Goal: Navigation & Orientation: Find specific page/section

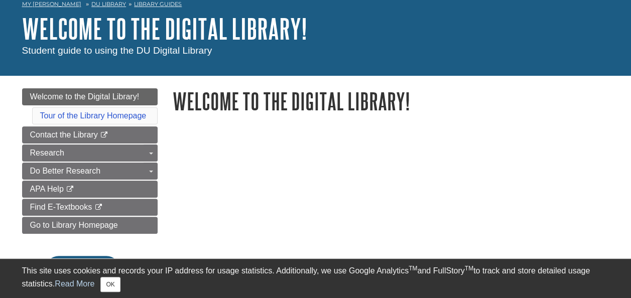
scroll to position [100, 0]
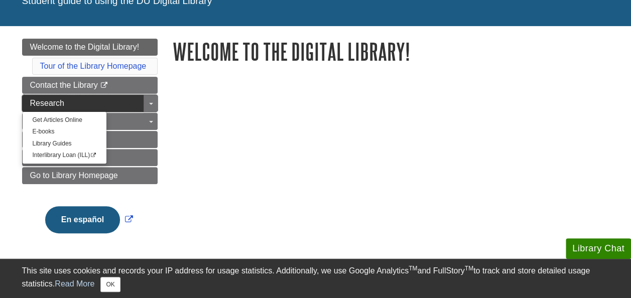
click at [57, 104] on span "Research" at bounding box center [47, 103] width 34 height 9
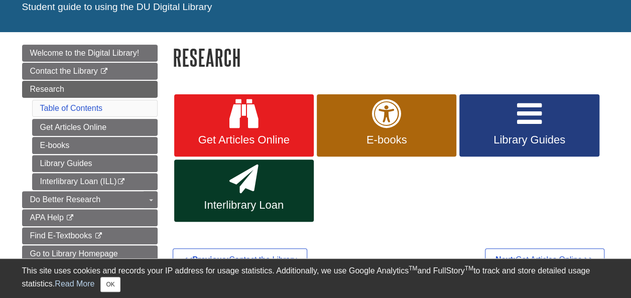
scroll to position [100, 0]
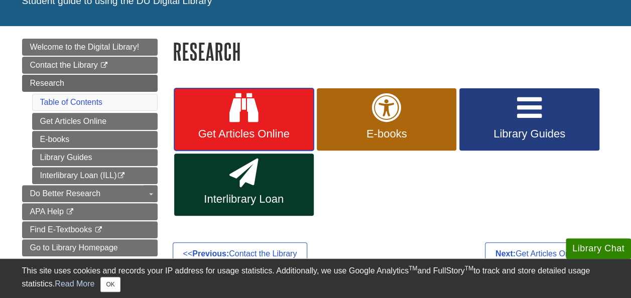
click at [251, 117] on icon at bounding box center [244, 107] width 29 height 29
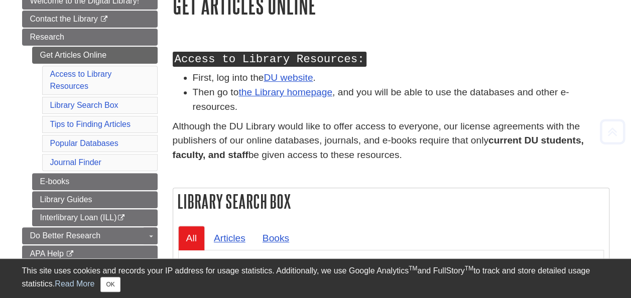
scroll to position [151, 0]
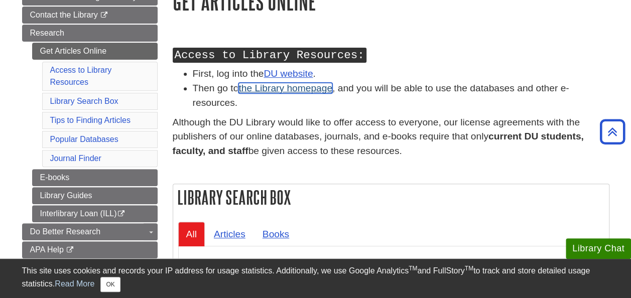
click at [291, 87] on link "the Library homepage" at bounding box center [286, 88] width 94 height 11
